Goal: Information Seeking & Learning: Understand process/instructions

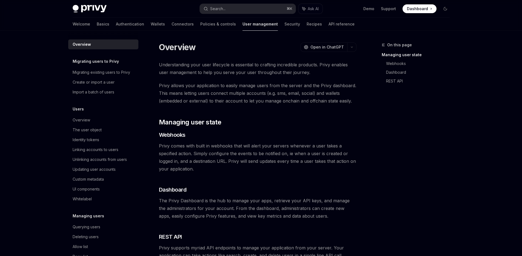
click at [152, 60] on div "Overview OpenAI Open in ChatGPT OpenAI Open in ChatGPT Understanding your user …" at bounding box center [206, 191] width 302 height 299
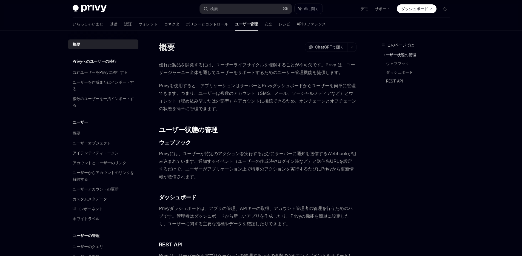
click at [151, 66] on div "概要 OpenAI ChatGPTで開く OpenAI ChatGPTで開く 優れた製品を開発するには、ユーザーライフサイクルを理解することが不可欠です。Pr…" at bounding box center [206, 199] width 302 height 314
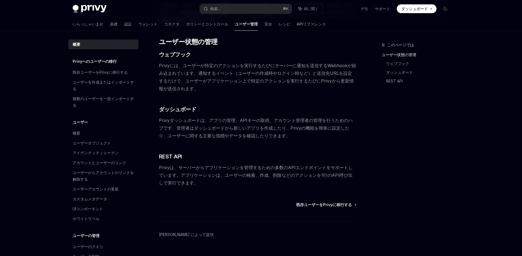
scroll to position [100, 0]
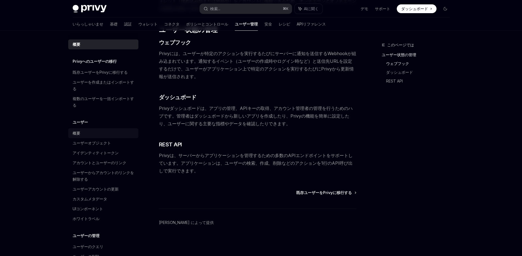
click at [77, 133] on font "概要" at bounding box center [77, 133] width 8 height 5
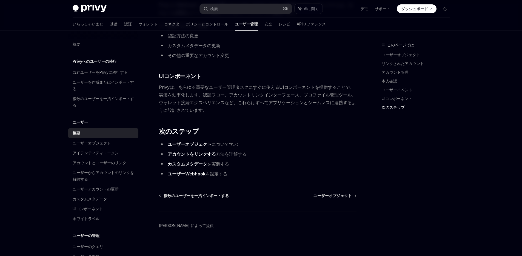
scroll to position [557, 0]
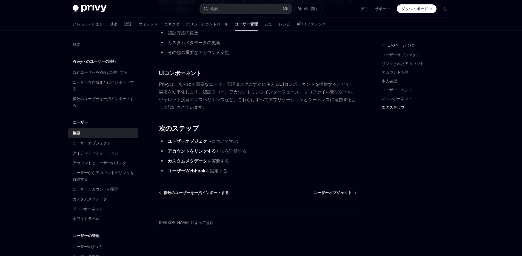
click at [181, 172] on font "ユーザーWebhook" at bounding box center [187, 170] width 38 height 5
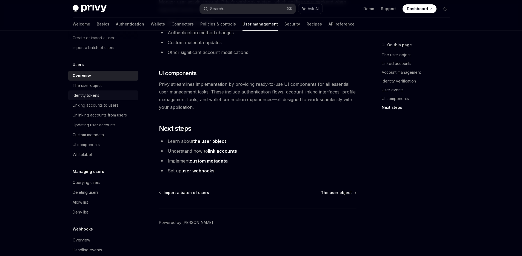
scroll to position [54, 0]
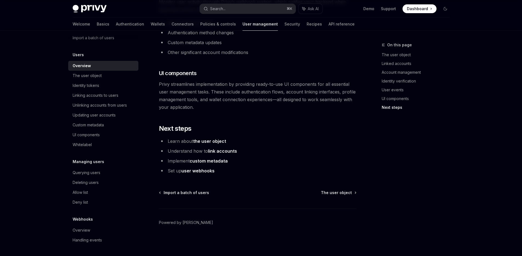
click at [89, 10] on h5 "Managing users" at bounding box center [96, 7] width 46 height 7
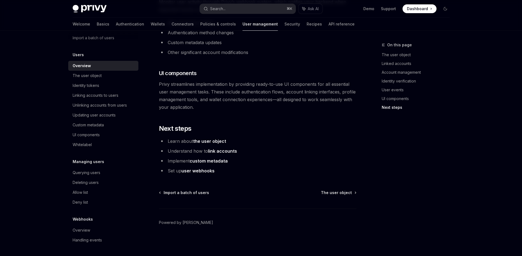
click at [94, 173] on div "Querying users" at bounding box center [87, 172] width 28 height 7
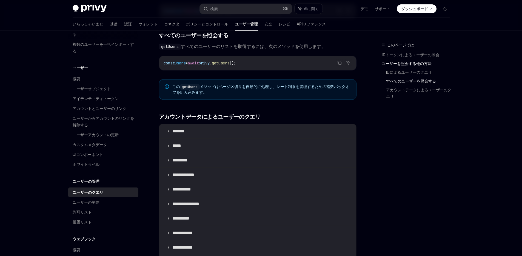
scroll to position [275, 0]
click at [153, 73] on div "ユーザーの管理 ユーザーのクエリ OpenAI ChatGPTで開く OpenAI ChatGPTで開く Privy は、アプリケーションでユーザーを取得およ…" at bounding box center [206, 67] width 302 height 601
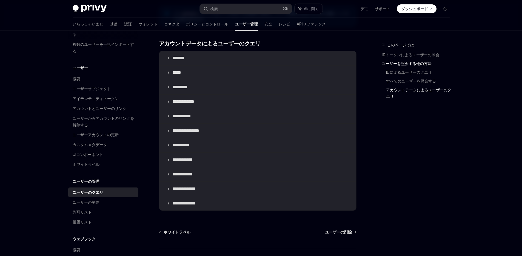
scroll to position [331, 0]
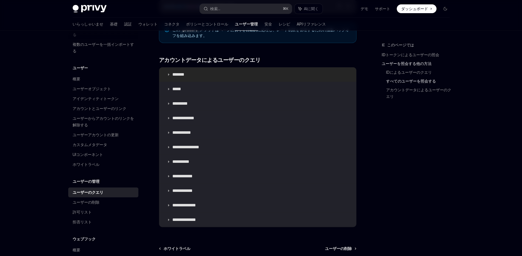
click at [171, 73] on summary "*******" at bounding box center [257, 74] width 197 height 14
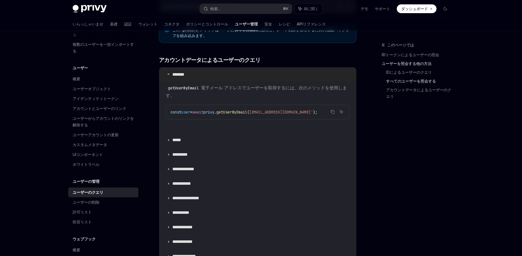
click at [167, 73] on icon at bounding box center [168, 73] width 3 height 3
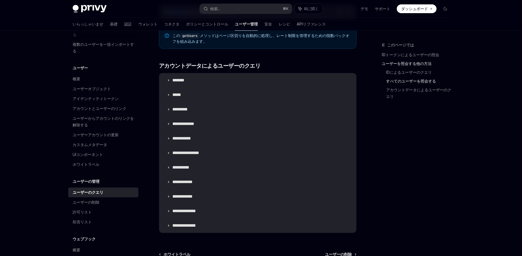
scroll to position [317, 0]
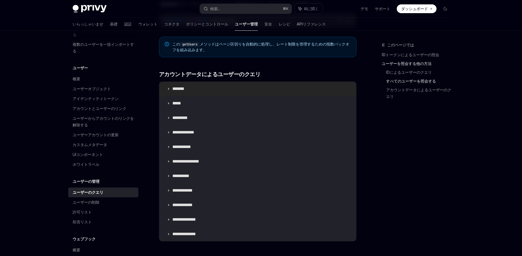
click at [168, 90] on summary "*******" at bounding box center [257, 89] width 197 height 14
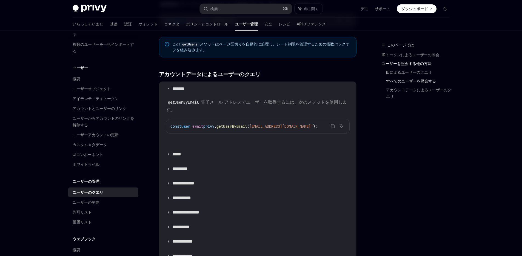
click at [365, 88] on div "このページでは IDトークンによるユーザーの照会 ユーザーを照会する他の方法 IDによるユーザーのクエリ すべてのユーザーを照会する アカウントデータによるユ…" at bounding box center [261, 45] width 386 height 663
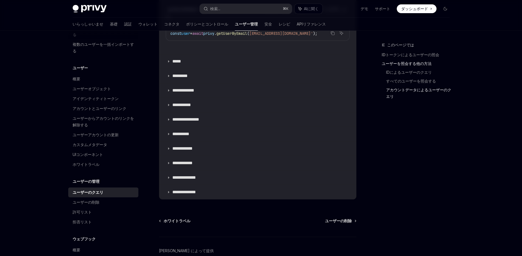
scroll to position [414, 0]
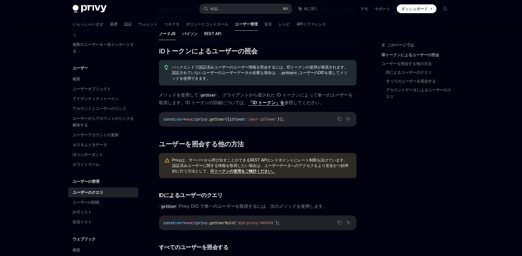
scroll to position [78, 0]
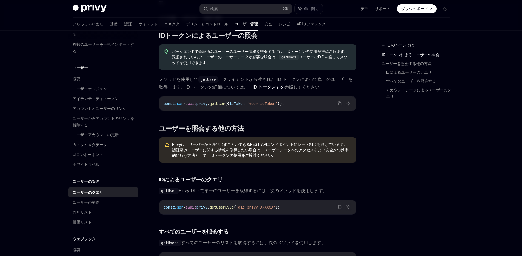
click at [410, 9] on font "ダッシュボード" at bounding box center [414, 8] width 27 height 5
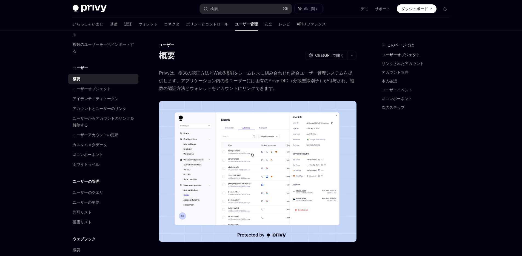
type textarea "*"
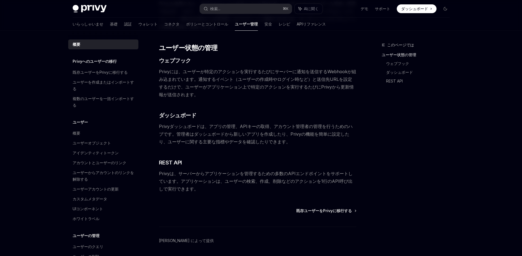
scroll to position [85, 0]
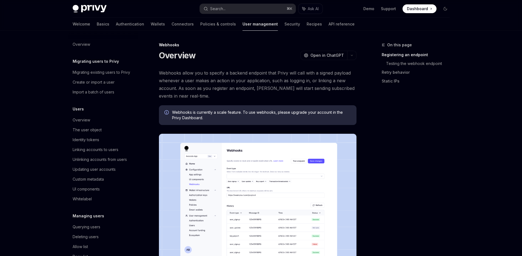
scroll to position [54, 0]
